Goal: Task Accomplishment & Management: Manage account settings

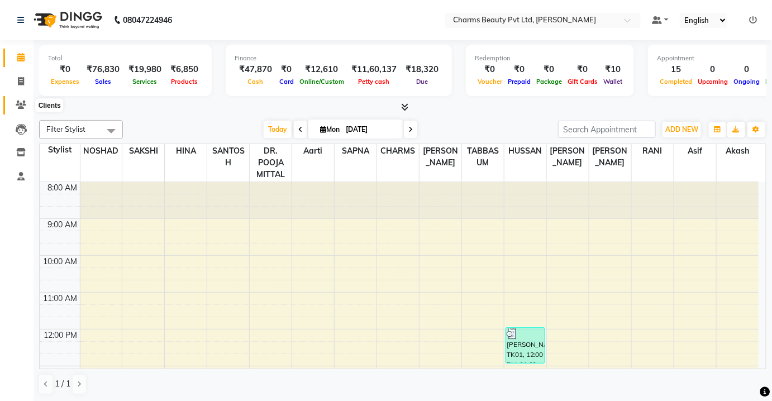
click at [21, 101] on icon at bounding box center [21, 105] width 11 height 8
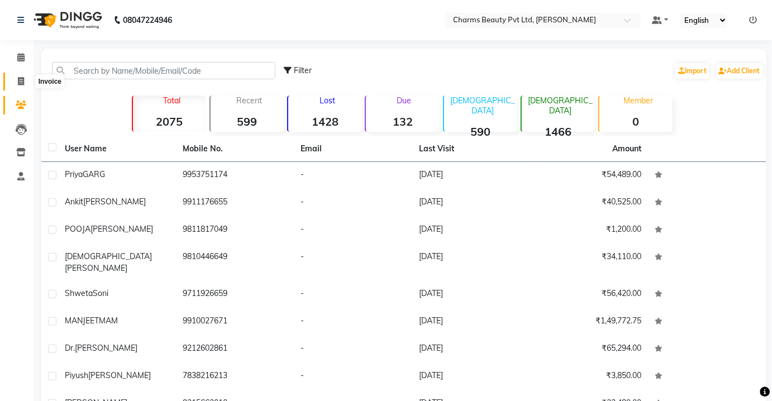
click at [20, 77] on span at bounding box center [21, 81] width 20 height 13
select select "service"
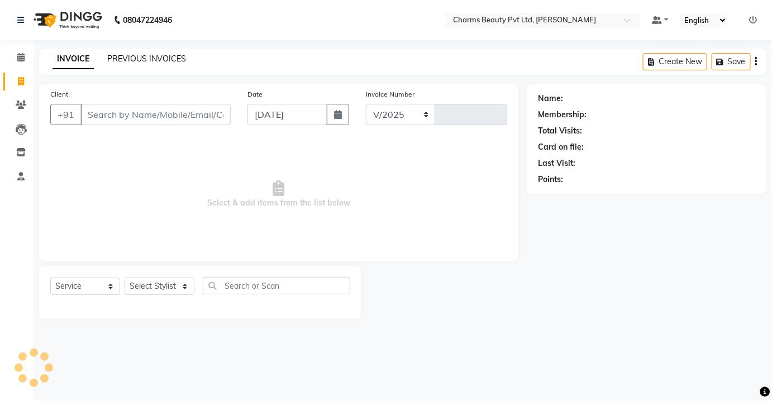
select select "3743"
type input "2318"
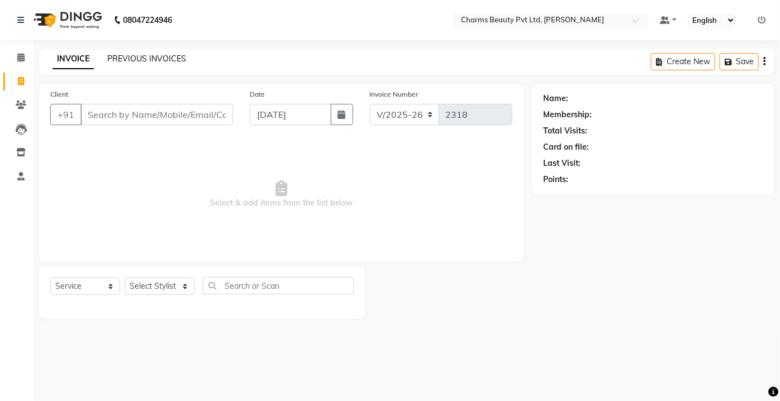
click at [127, 61] on link "PREVIOUS INVOICES" at bounding box center [146, 59] width 79 height 10
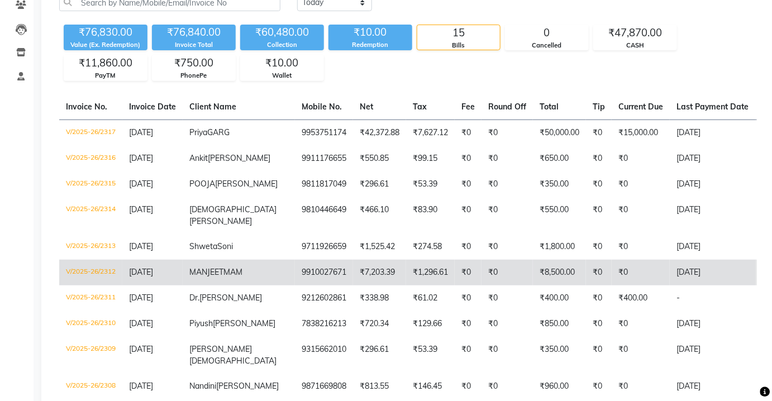
scroll to position [101, 0]
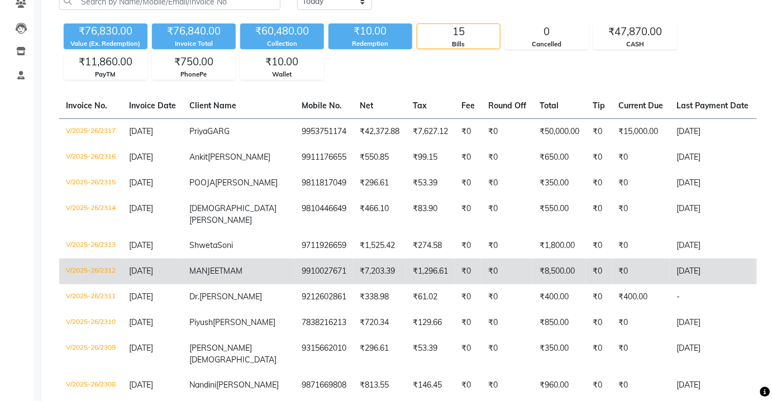
click at [353, 284] on td "₹7,203.39" at bounding box center [379, 272] width 53 height 26
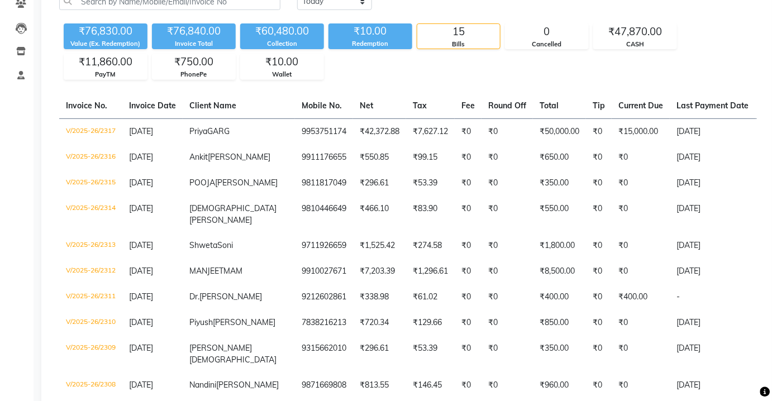
scroll to position [0, 0]
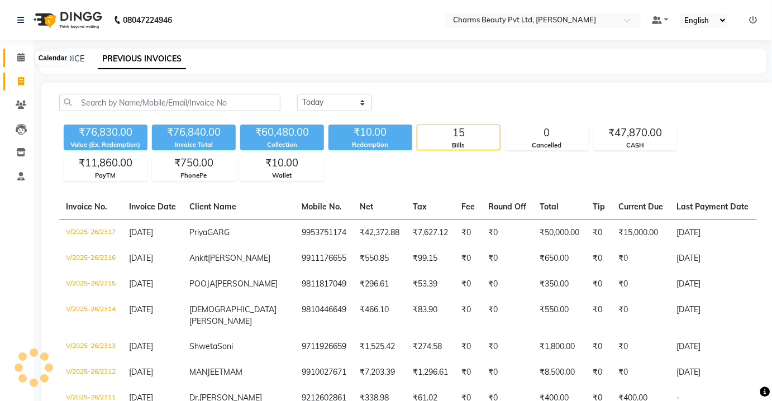
click at [18, 60] on icon at bounding box center [20, 57] width 7 height 8
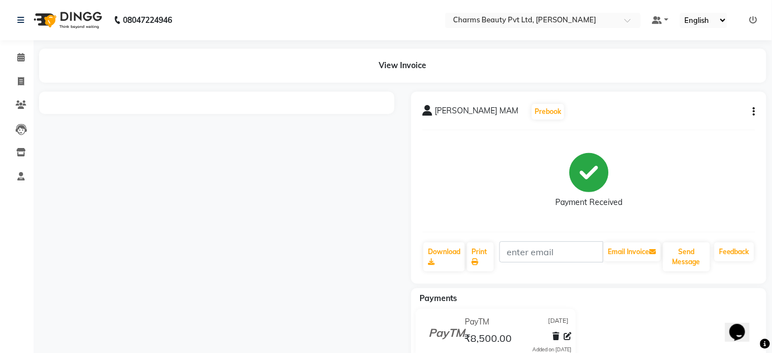
click at [755, 111] on div "MANJEET MAM Prebook Payment Received Download Print Email Invoice Send Message …" at bounding box center [588, 188] width 355 height 192
click at [752, 113] on button "button" at bounding box center [752, 112] width 7 height 12
click at [720, 124] on div "Edit Invoice" at bounding box center [698, 125] width 77 height 14
select select "service"
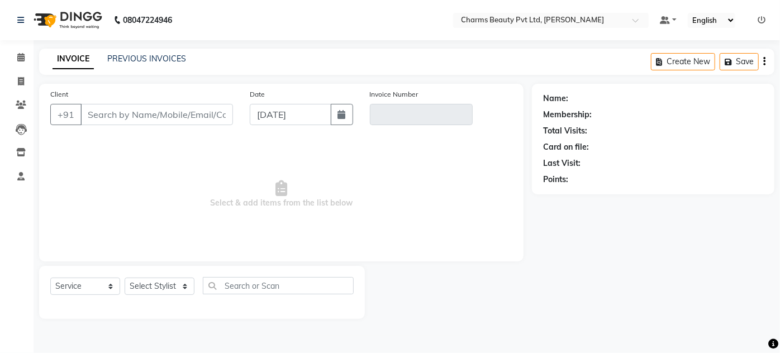
type input "9910027671"
type input "V/2025-26/2312"
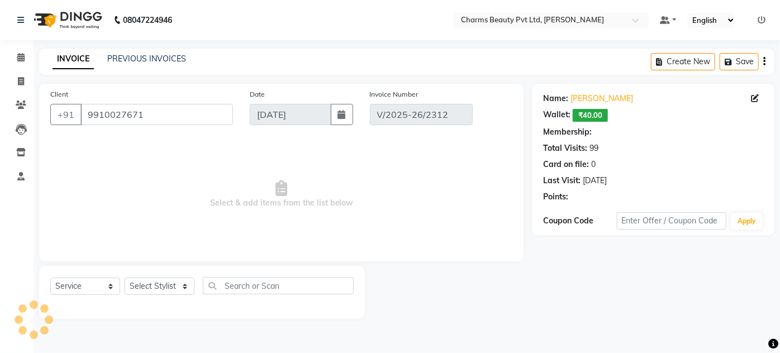
select select "1: Object"
select select "select"
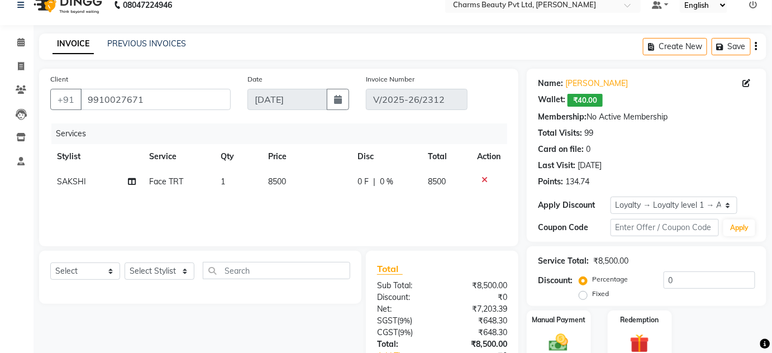
scroll to position [101, 0]
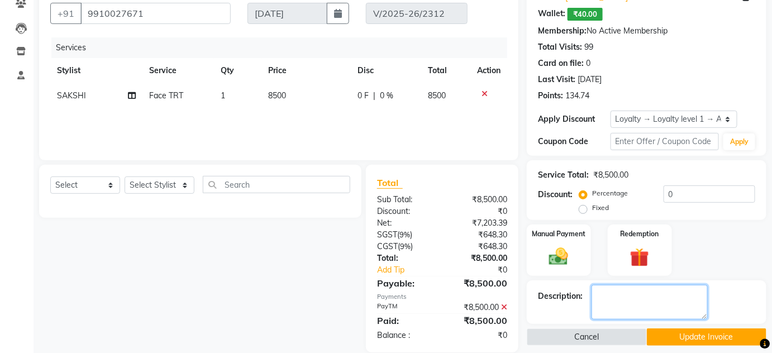
click at [642, 298] on textarea at bounding box center [650, 302] width 116 height 35
type textarea "FACE TRT JENNO"
click at [702, 337] on button "Update Invoice" at bounding box center [707, 336] width 120 height 17
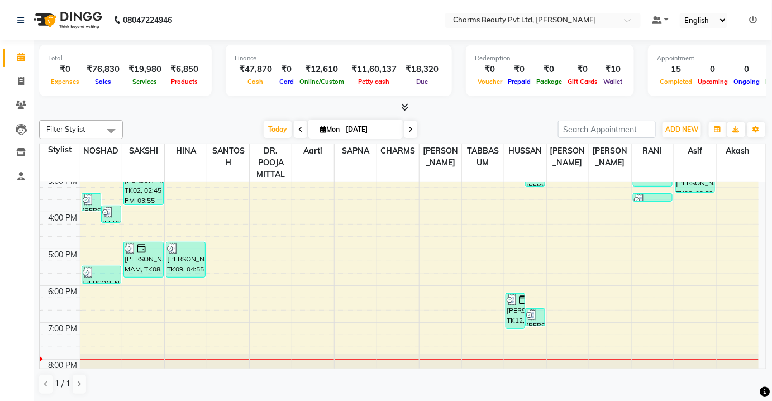
click at [755, 17] on icon at bounding box center [754, 20] width 8 height 8
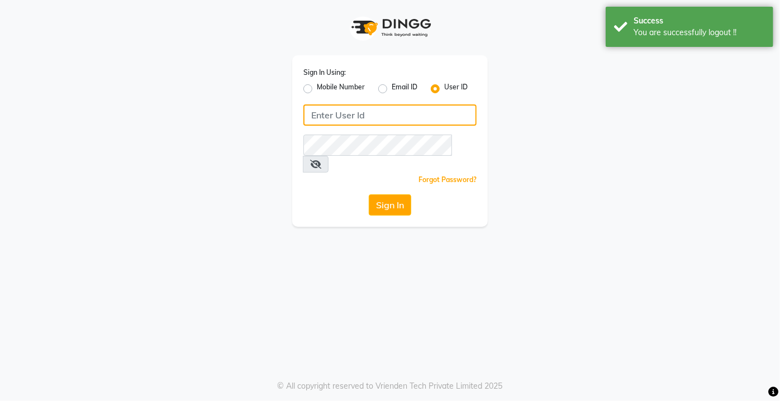
type input "9599343200"
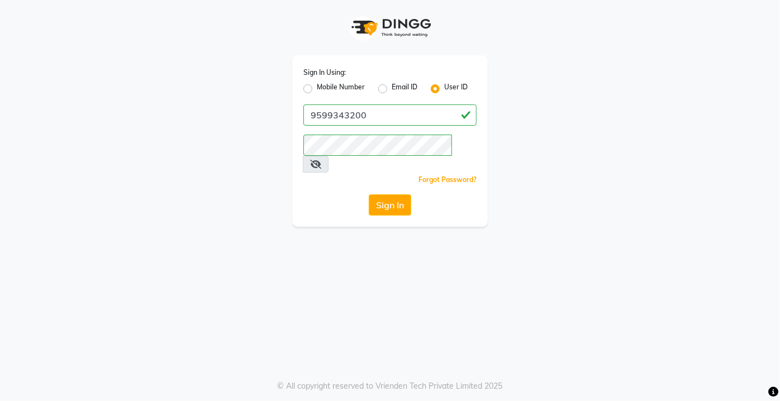
click at [311, 83] on div "Mobile Number" at bounding box center [333, 88] width 61 height 13
click at [317, 87] on label "Mobile Number" at bounding box center [341, 88] width 48 height 13
click at [317, 87] on input "Mobile Number" at bounding box center [320, 85] width 7 height 7
radio input "true"
radio input "false"
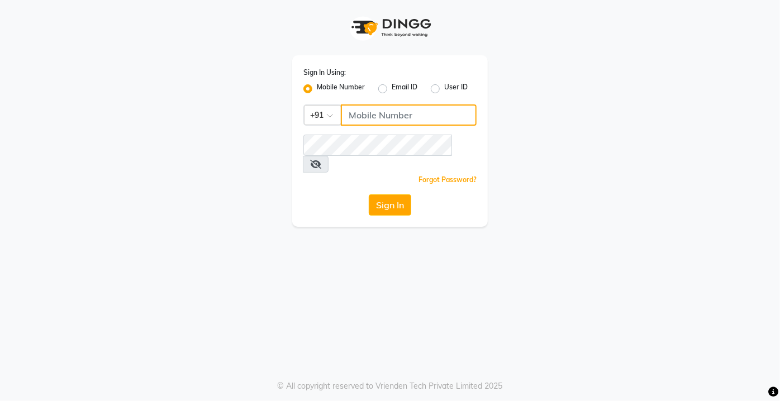
click at [395, 117] on input "Username" at bounding box center [409, 114] width 136 height 21
type input "9818655467"
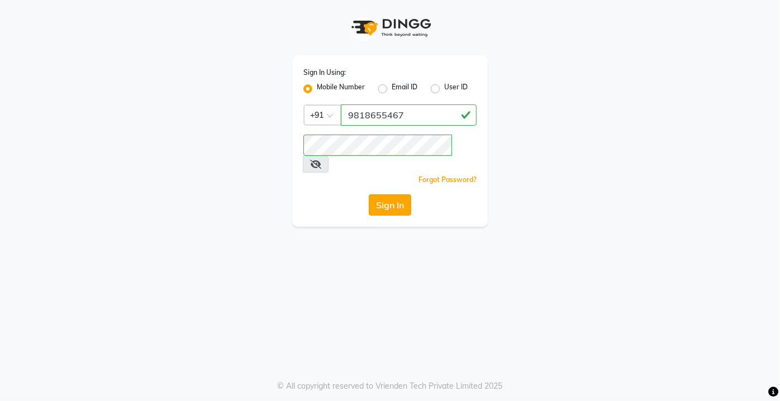
click at [393, 194] on button "Sign In" at bounding box center [390, 204] width 42 height 21
